Goal: Task Accomplishment & Management: Use online tool/utility

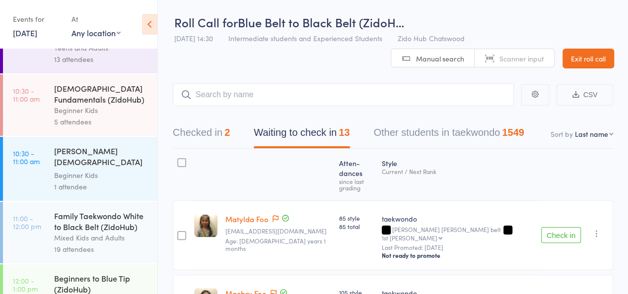
scroll to position [72, 0]
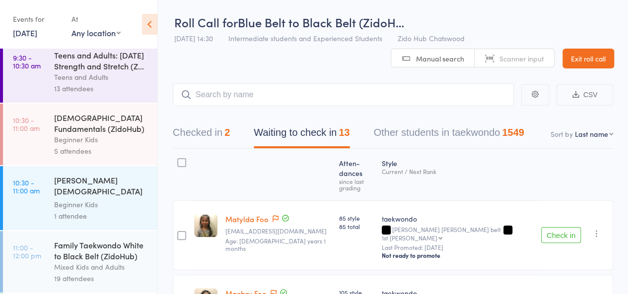
click at [565, 227] on button "Check in" at bounding box center [561, 235] width 40 height 16
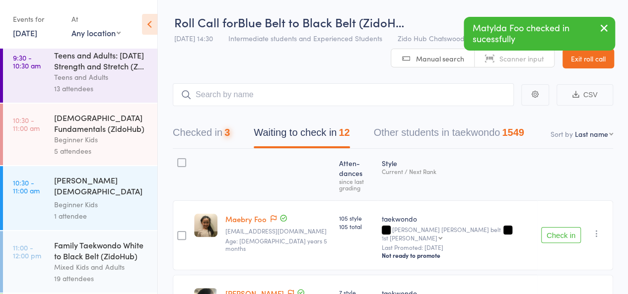
click at [564, 227] on button "Check in" at bounding box center [561, 235] width 40 height 16
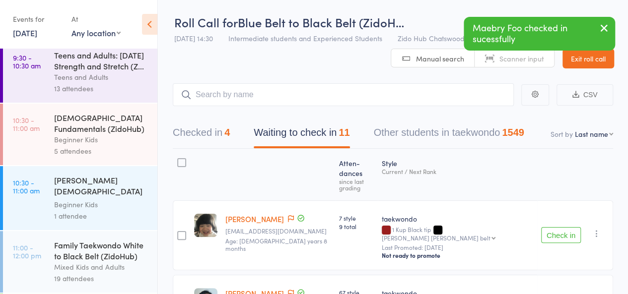
click at [564, 227] on button "Check in" at bounding box center [561, 235] width 40 height 16
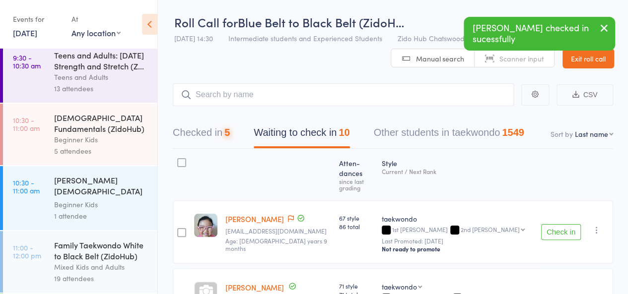
click at [564, 224] on button "Check in" at bounding box center [561, 232] width 40 height 16
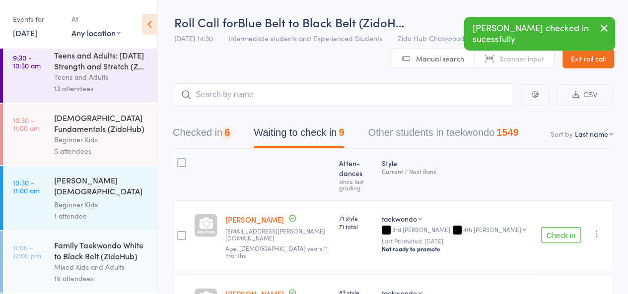
click at [564, 227] on button "Check in" at bounding box center [561, 235] width 40 height 16
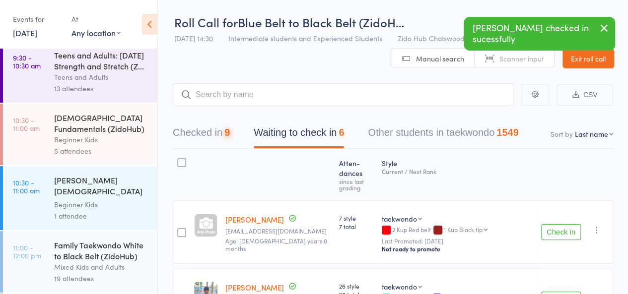
click at [564, 224] on button "Check in" at bounding box center [561, 232] width 40 height 16
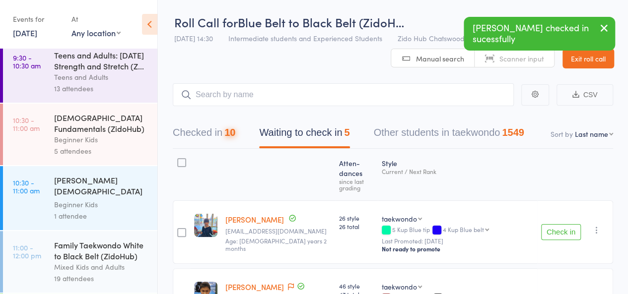
click at [564, 224] on button "Check in" at bounding box center [561, 232] width 40 height 16
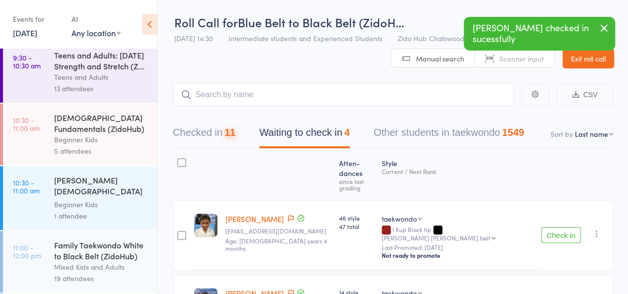
click at [564, 227] on button "Check in" at bounding box center [561, 235] width 40 height 16
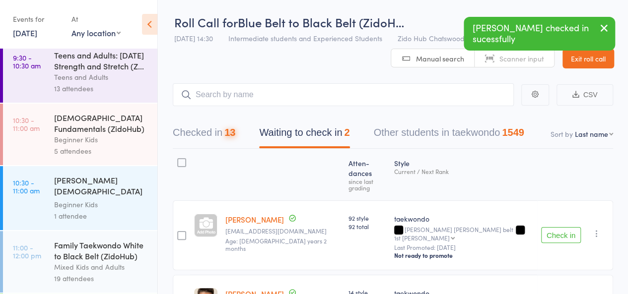
click at [563, 227] on button "Check in" at bounding box center [561, 235] width 40 height 16
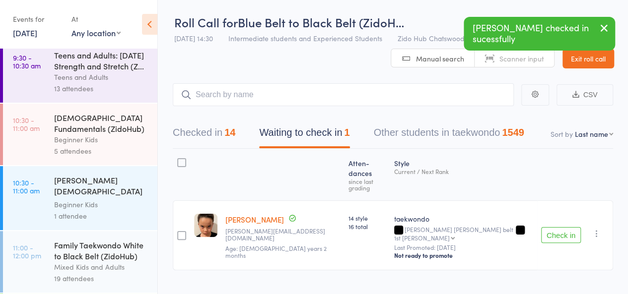
click at [211, 135] on button "Checked in 14" at bounding box center [204, 135] width 63 height 26
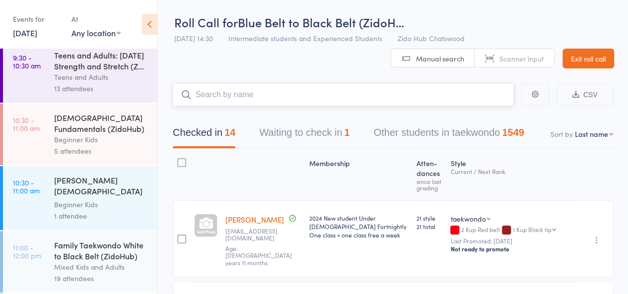
click at [267, 98] on input "search" at bounding box center [343, 94] width 341 height 23
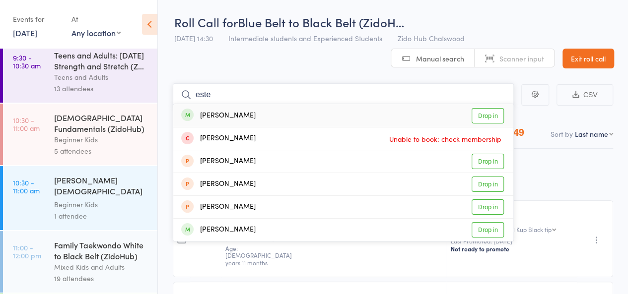
type input "este"
click at [497, 115] on link "Drop in" at bounding box center [487, 115] width 32 height 15
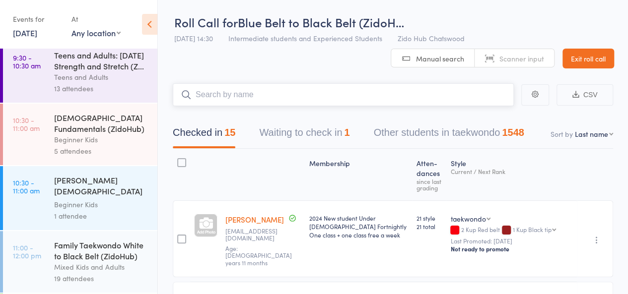
click at [373, 101] on input "search" at bounding box center [343, 94] width 341 height 23
click at [349, 61] on header "Roll Call for Blue Belt to Black Belt (ZidoH… [DATE] 14:30 Intermediate student…" at bounding box center [393, 34] width 470 height 68
click at [332, 92] on input "search" at bounding box center [343, 94] width 341 height 23
click at [291, 99] on input "search" at bounding box center [343, 94] width 341 height 23
click at [277, 128] on button "Waiting to check in 1" at bounding box center [304, 135] width 90 height 26
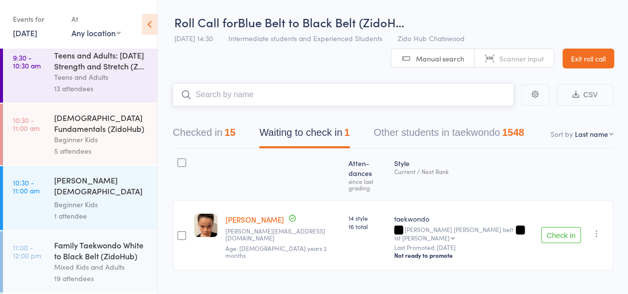
click at [201, 143] on button "Checked in 15" at bounding box center [204, 135] width 63 height 26
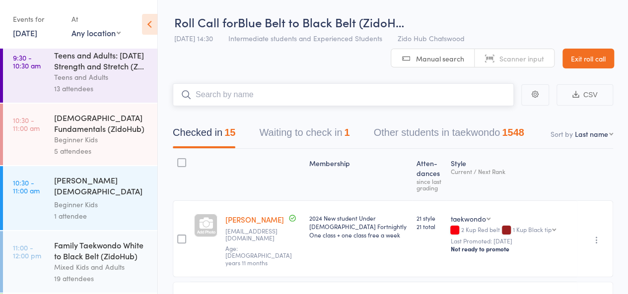
click at [289, 128] on button "Waiting to check in 1" at bounding box center [304, 135] width 90 height 26
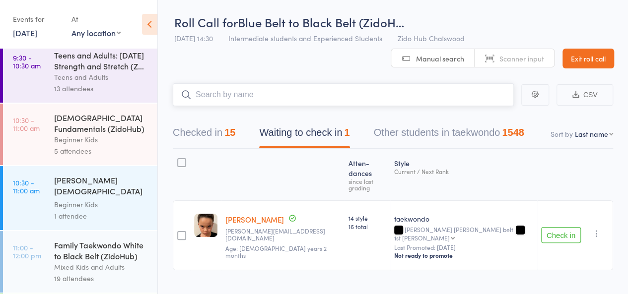
click at [189, 140] on button "Checked in 15" at bounding box center [204, 135] width 63 height 26
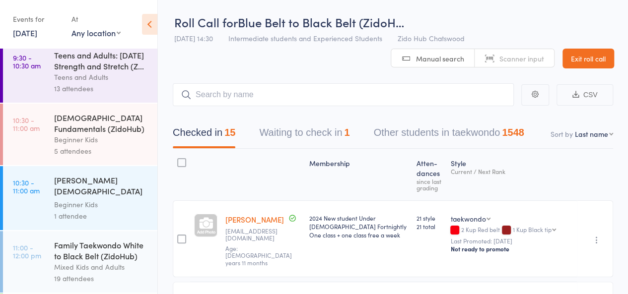
drag, startPoint x: 189, startPoint y: 140, endPoint x: 575, endPoint y: 154, distance: 386.3
click at [575, 154] on div "Style Current / Next Rank" at bounding box center [511, 174] width 130 height 43
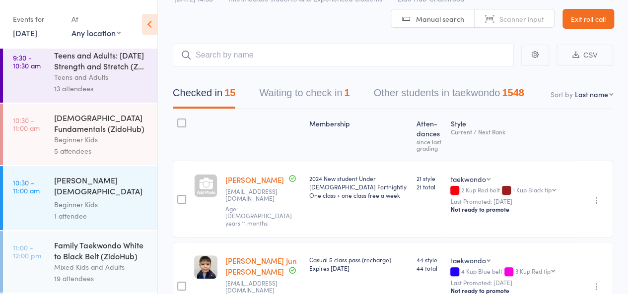
scroll to position [0, 0]
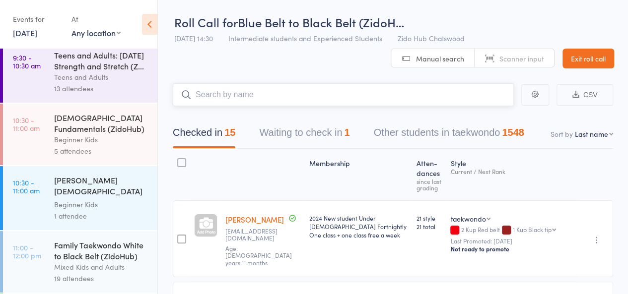
click at [401, 95] on input "search" at bounding box center [343, 94] width 341 height 23
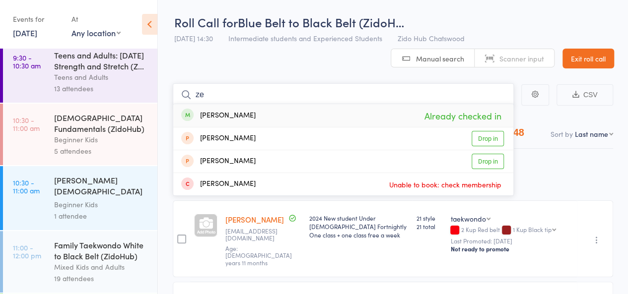
type input "z"
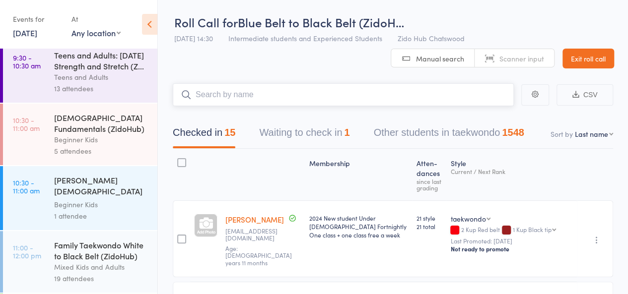
click at [268, 130] on button "Waiting to check in 1" at bounding box center [304, 135] width 90 height 26
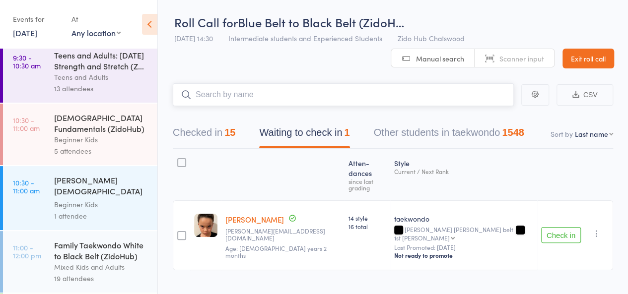
click at [215, 140] on button "Checked in 15" at bounding box center [204, 135] width 63 height 26
